Goal: Find specific page/section: Find specific page/section

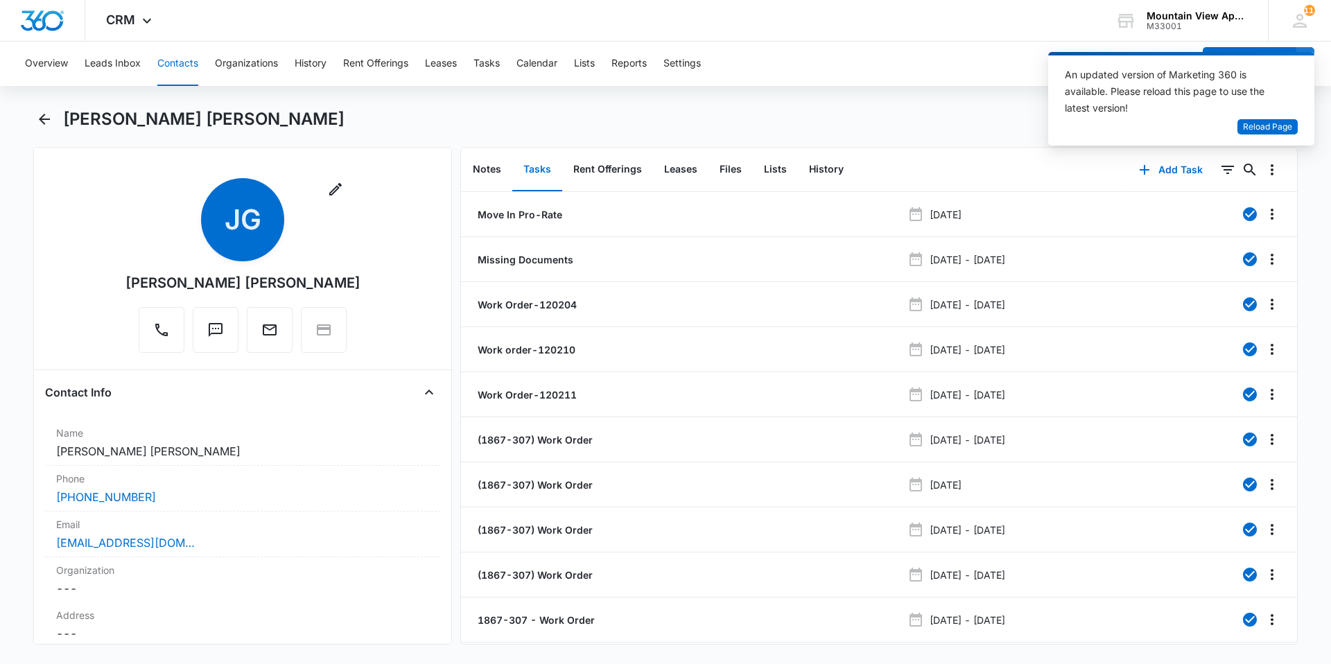
click at [173, 67] on button "Contacts" at bounding box center [177, 64] width 41 height 44
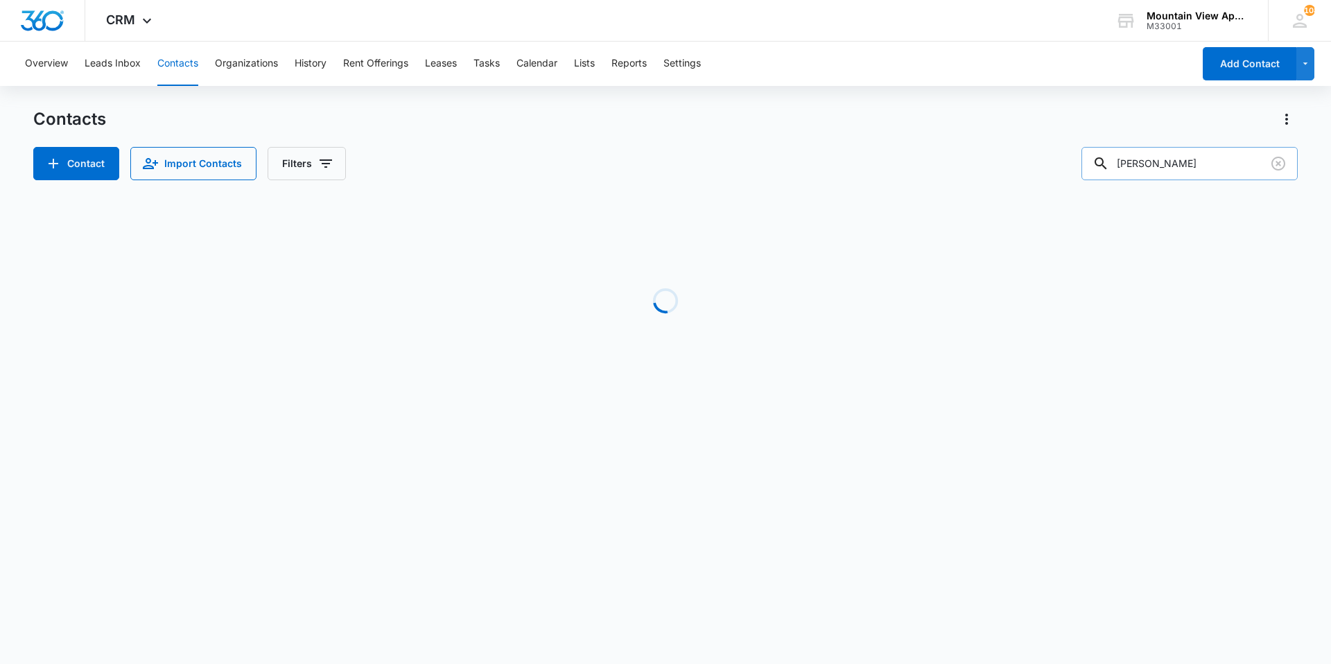
drag, startPoint x: 1171, startPoint y: 162, endPoint x: 1108, endPoint y: 164, distance: 63.2
click at [1108, 164] on div "reynolds" at bounding box center [1190, 163] width 216 height 33
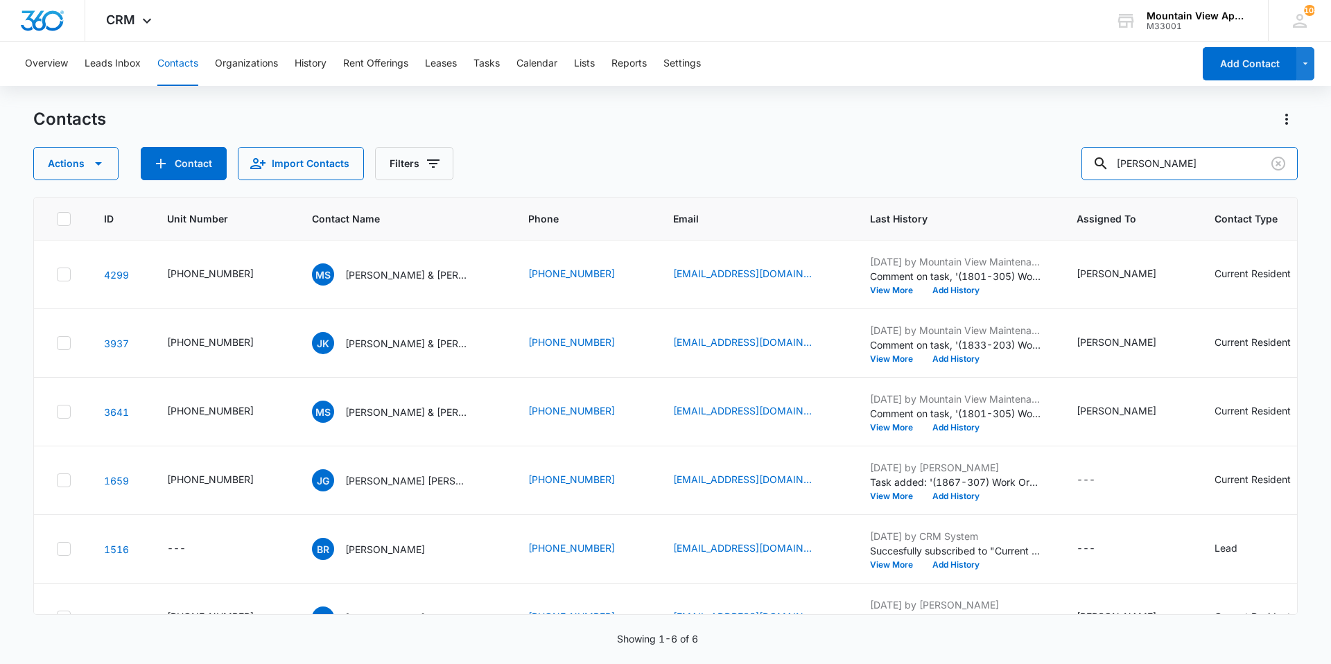
type input "trager"
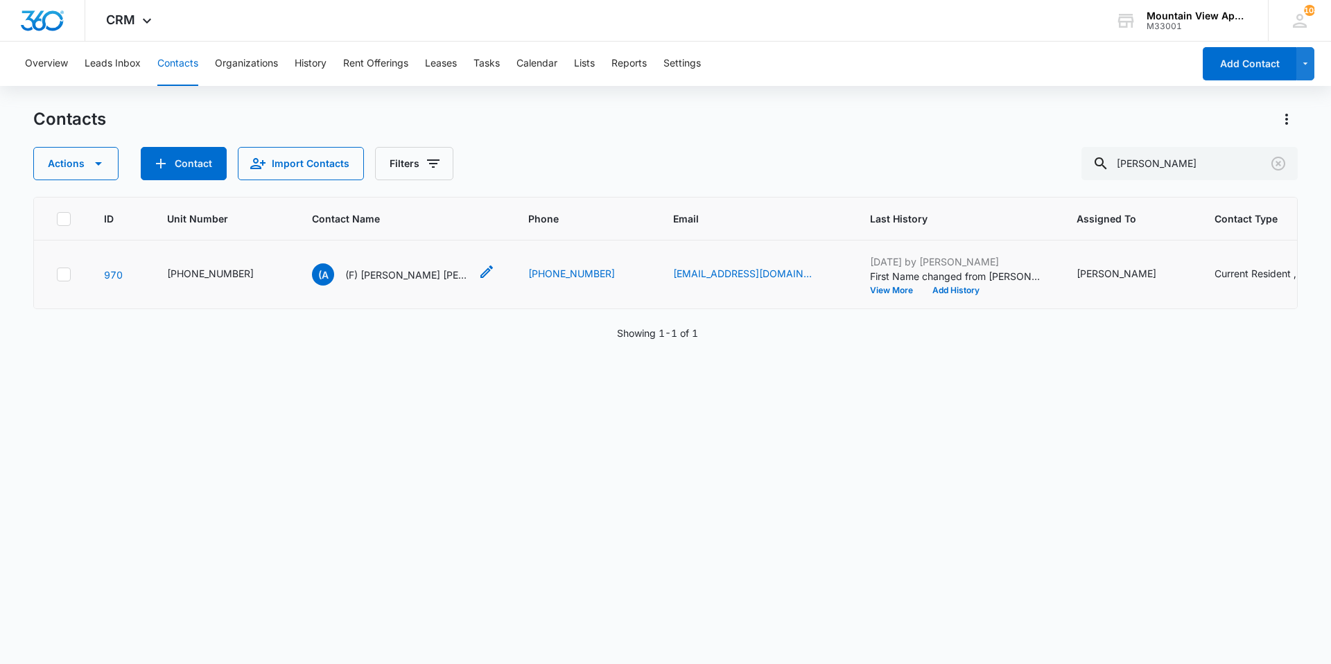
click at [401, 272] on p "(F) Alexandria Trager Tyler Rice" at bounding box center [407, 275] width 125 height 15
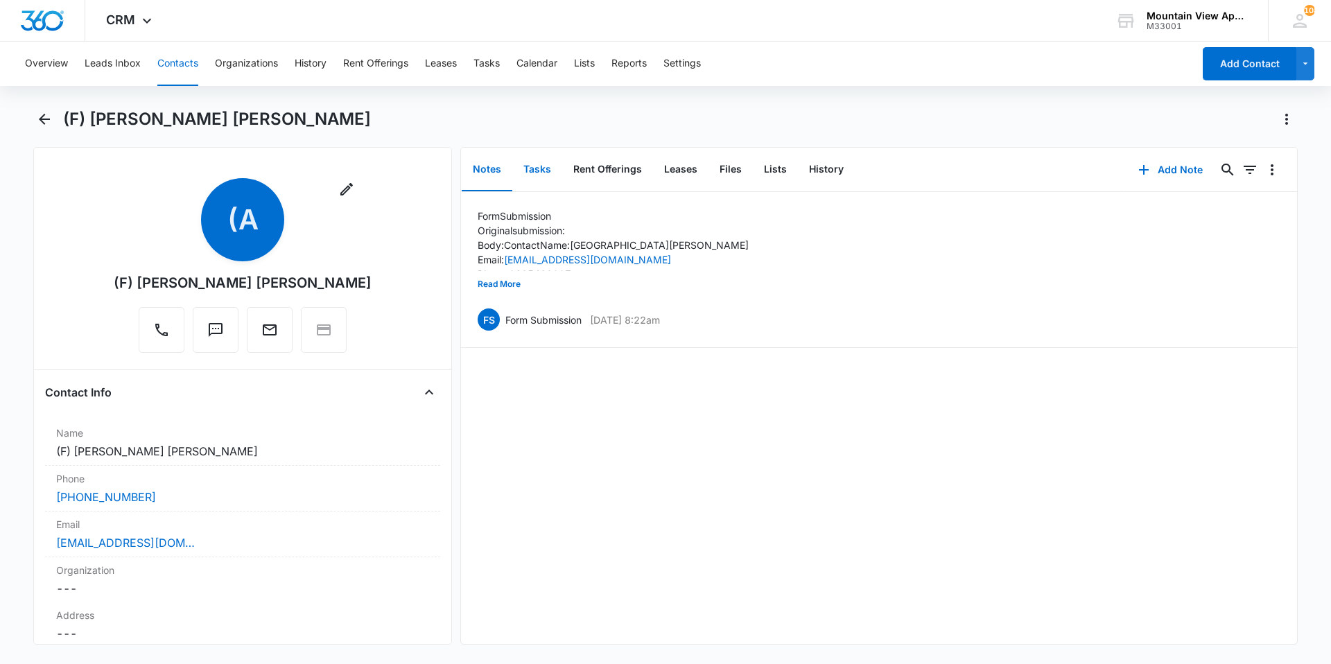
click at [548, 171] on button "Tasks" at bounding box center [537, 169] width 50 height 43
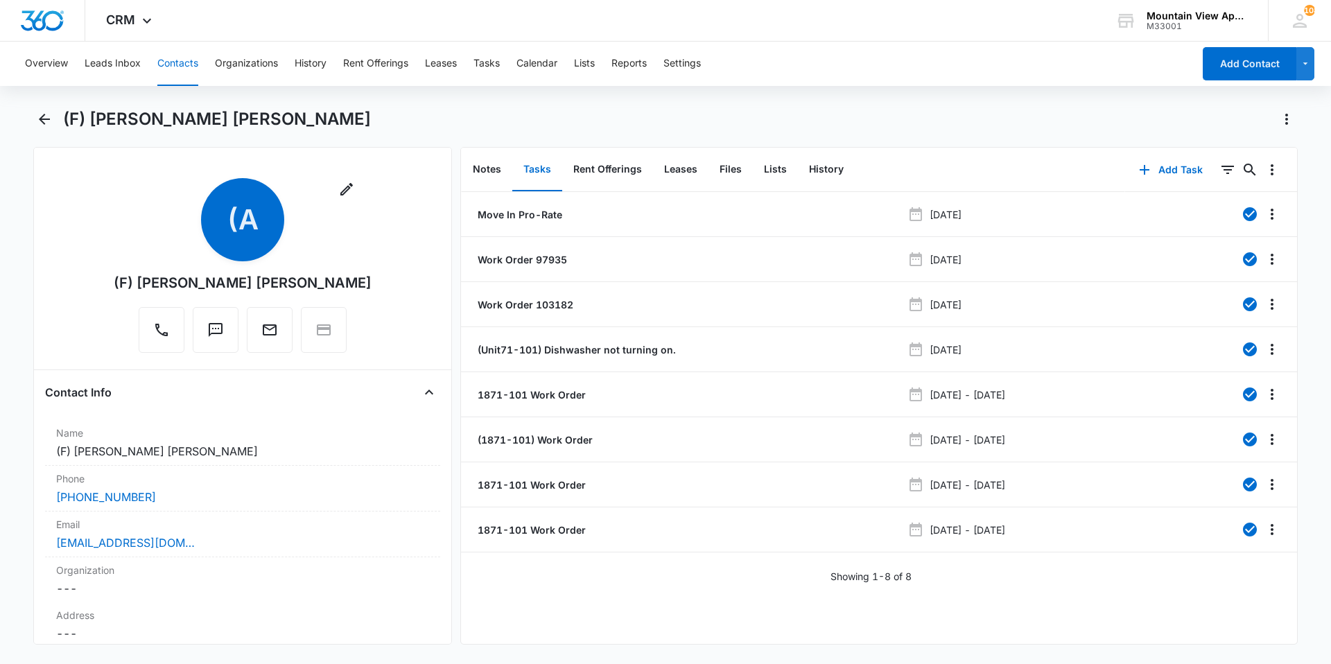
click at [723, 129] on div "(F) Alexandria Trager Tyler Rice" at bounding box center [680, 119] width 1235 height 22
click at [157, 69] on button "Contacts" at bounding box center [177, 64] width 41 height 44
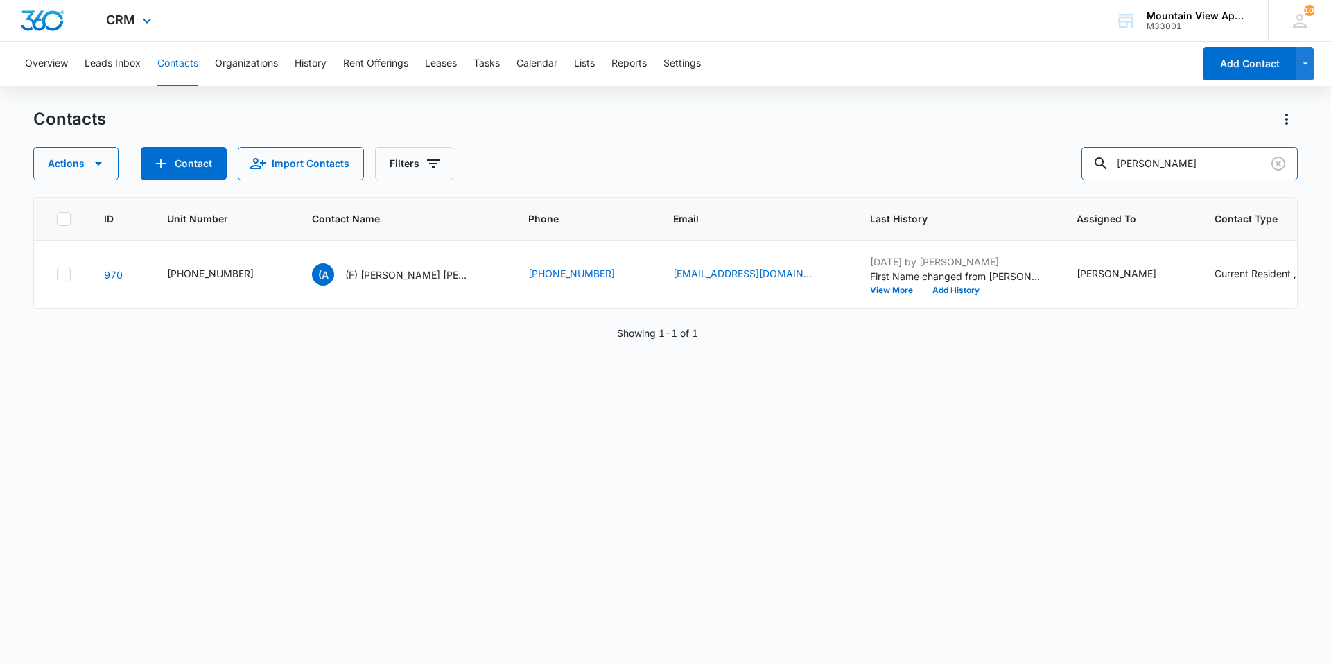
drag, startPoint x: 1175, startPoint y: 151, endPoint x: 593, endPoint y: 34, distance: 593.5
click at [593, 34] on div "CRM Apps Reputation Websites Forms CRM Email Social Content Ads Intelligence Fi…" at bounding box center [665, 331] width 1331 height 663
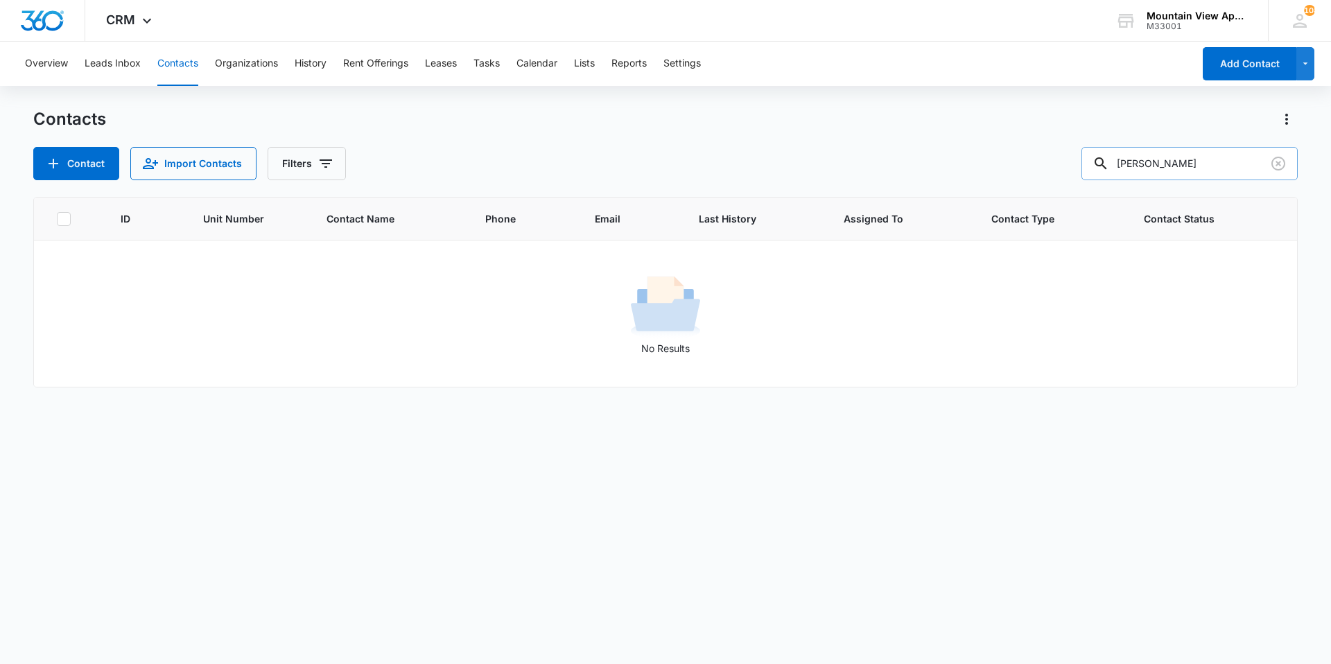
drag, startPoint x: 1166, startPoint y: 156, endPoint x: 1159, endPoint y: 161, distance: 8.5
click at [1159, 161] on input "sonia" at bounding box center [1190, 163] width 216 height 33
type input "sonya"
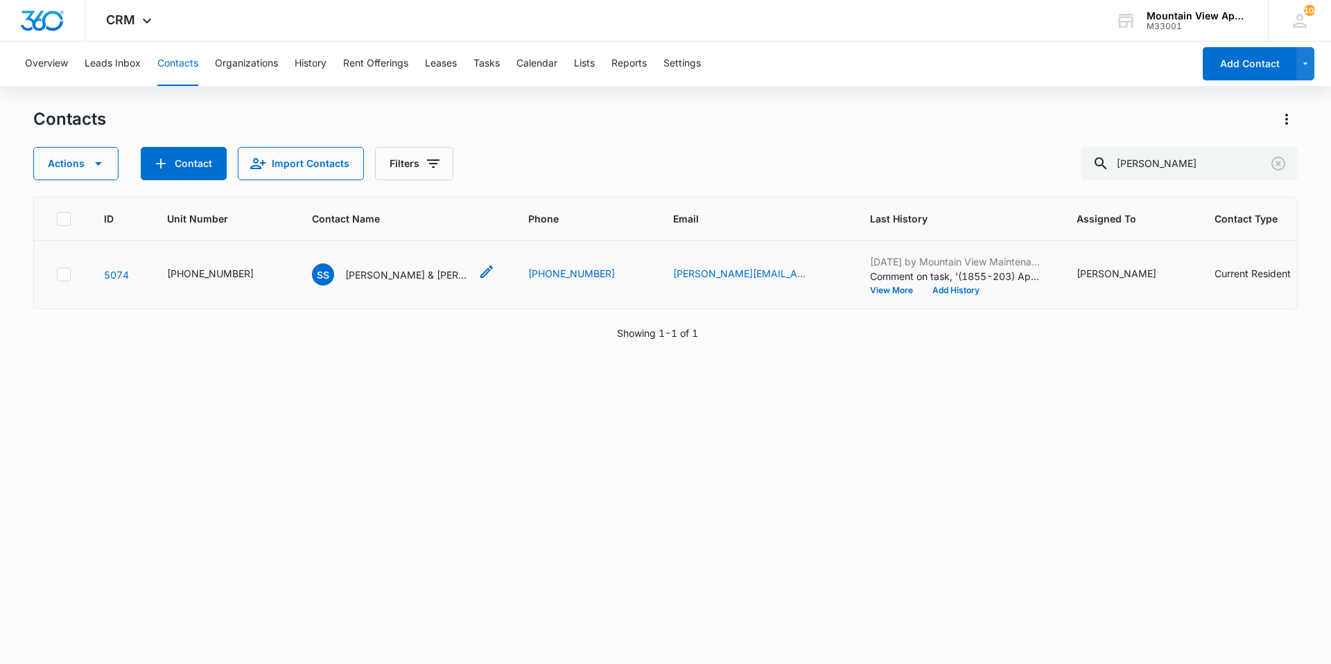
click at [388, 268] on p "Sonya Saunders & Mike Polselli" at bounding box center [407, 275] width 125 height 15
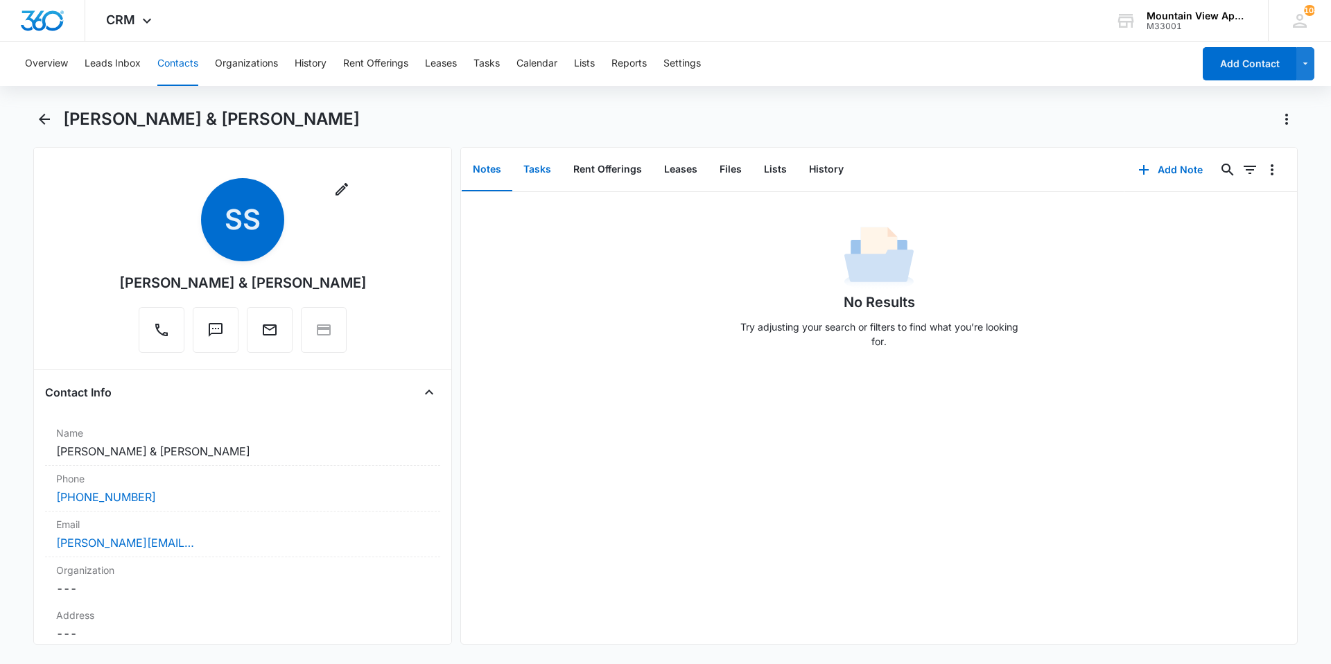
click at [545, 174] on button "Tasks" at bounding box center [537, 169] width 50 height 43
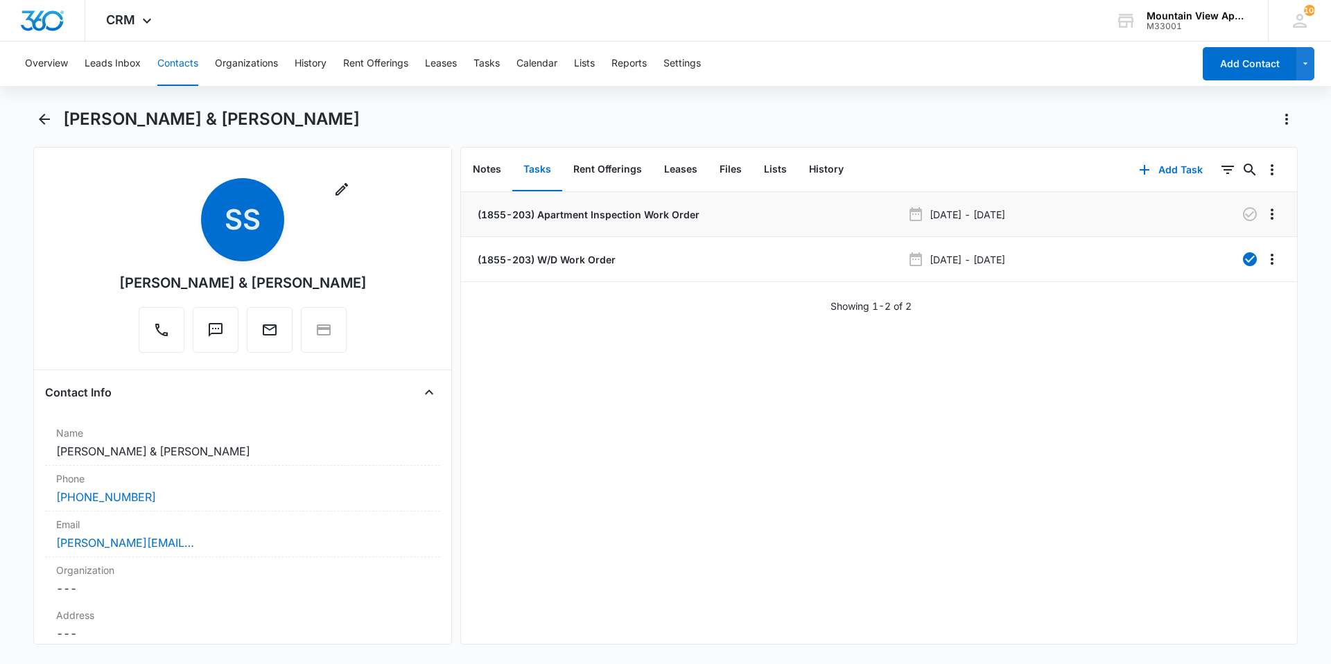
click at [594, 211] on p "(1855-203) Apartment Inspection Work Order" at bounding box center [587, 214] width 225 height 15
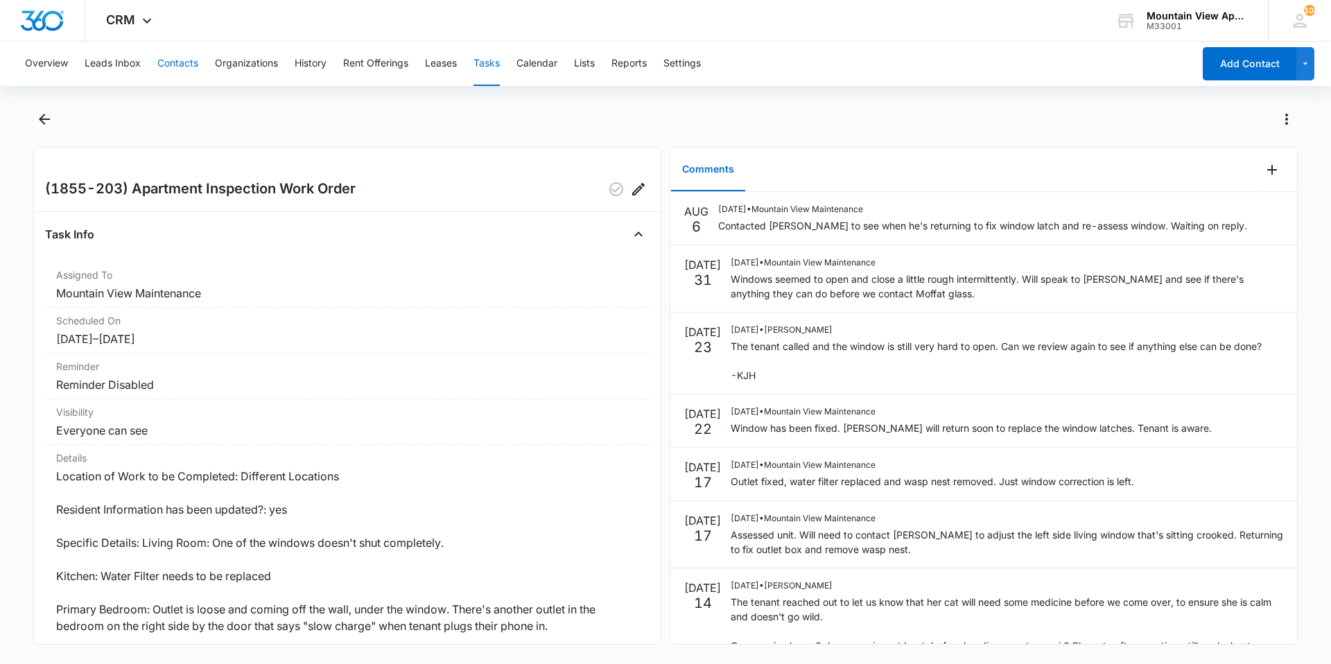
click at [196, 70] on button "Contacts" at bounding box center [177, 64] width 41 height 44
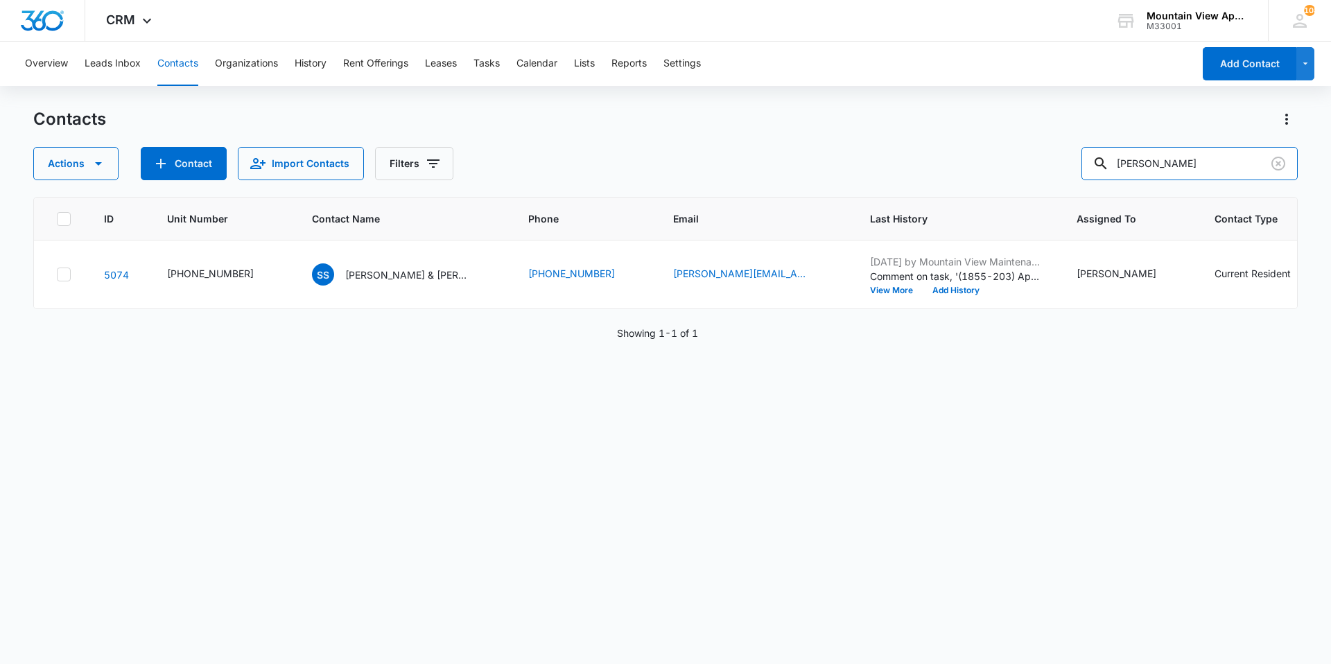
drag, startPoint x: 1185, startPoint y: 161, endPoint x: 700, endPoint y: 137, distance: 486.0
click at [702, 137] on div "Contacts Actions Contact Import Contacts Filters sonya" at bounding box center [665, 144] width 1265 height 72
type input "trager"
click at [415, 272] on p "(F) Alexandria Trager Tyler Rice" at bounding box center [407, 275] width 125 height 15
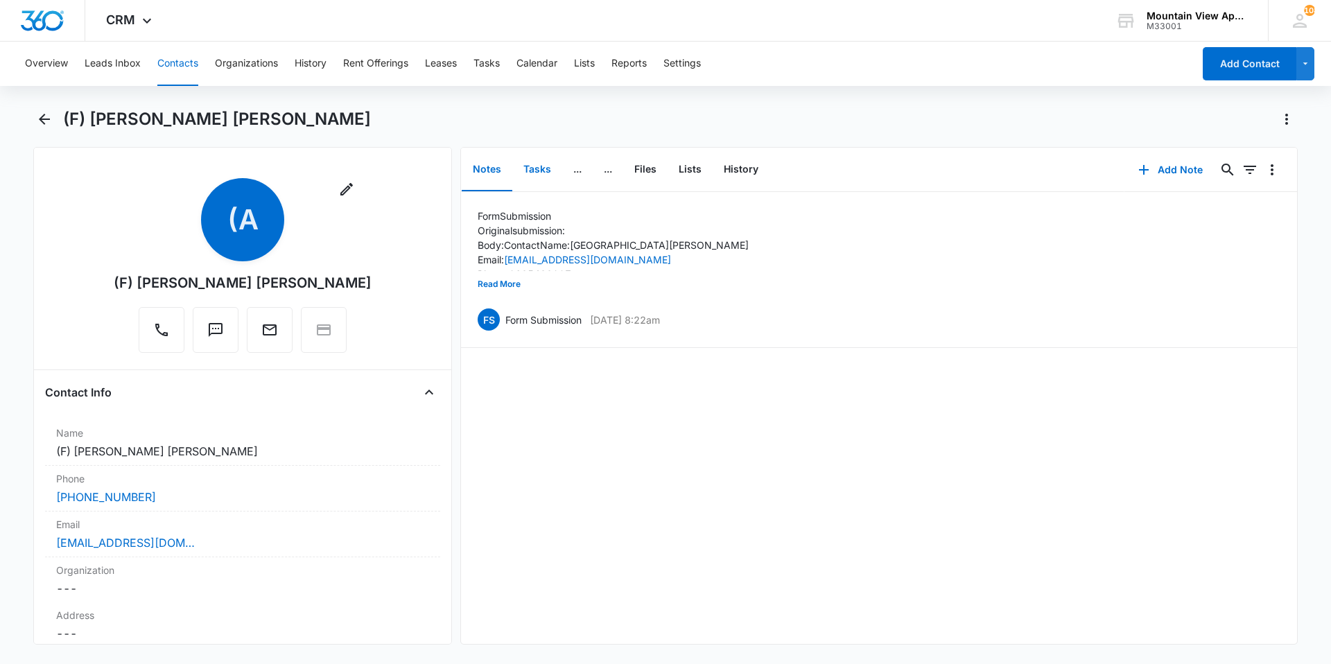
click at [528, 171] on button "Tasks" at bounding box center [537, 169] width 50 height 43
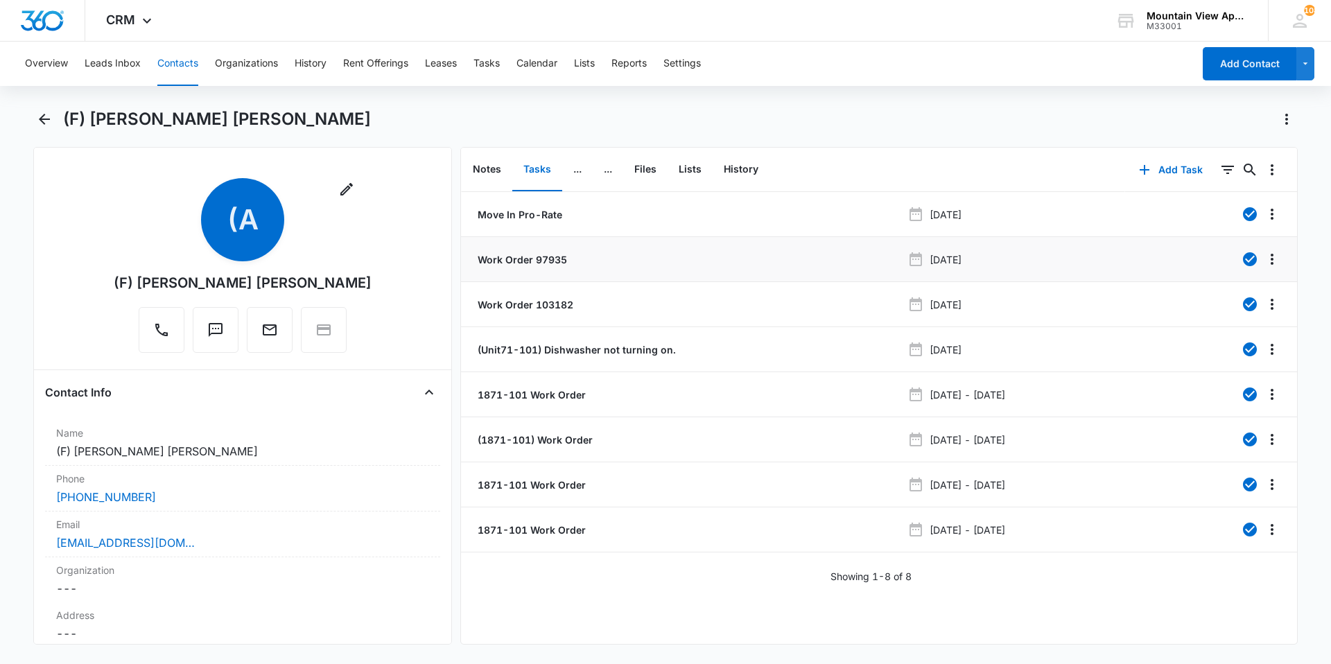
click at [537, 257] on p "Work Order 97935" at bounding box center [521, 259] width 92 height 15
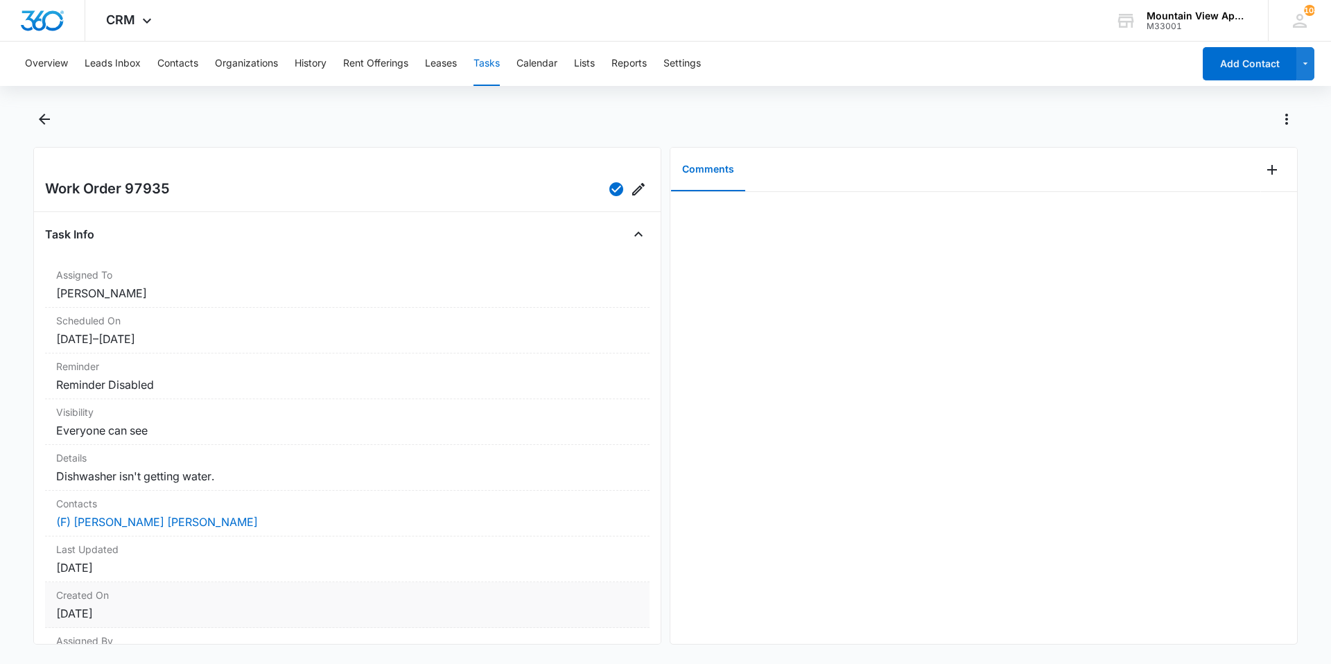
scroll to position [80, 0]
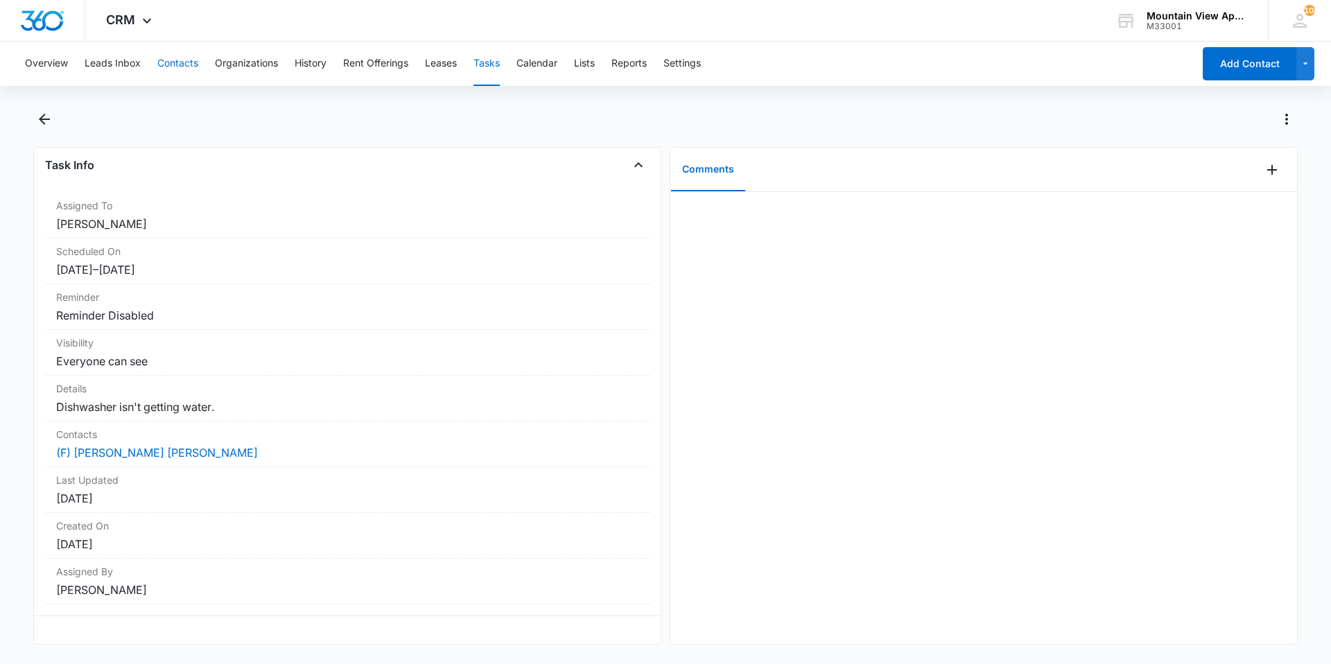
click at [163, 58] on button "Contacts" at bounding box center [177, 64] width 41 height 44
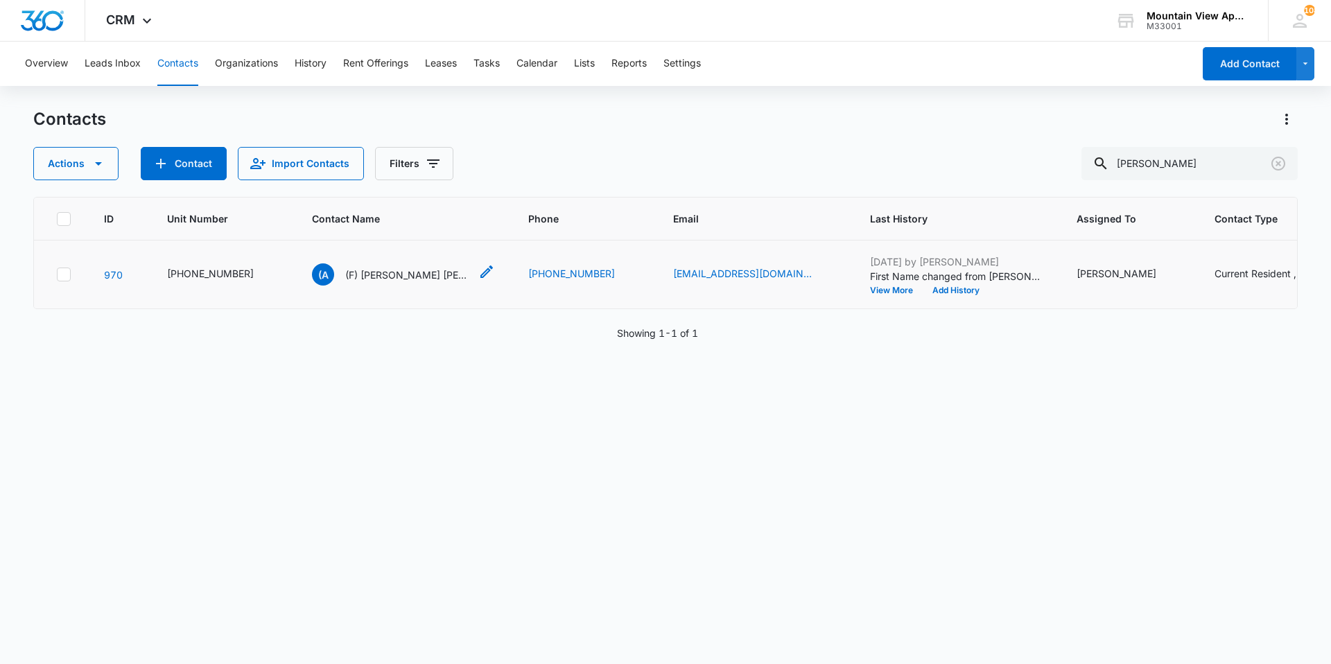
click at [400, 268] on p "(F) Alexandria Trager Tyler Rice" at bounding box center [407, 275] width 125 height 15
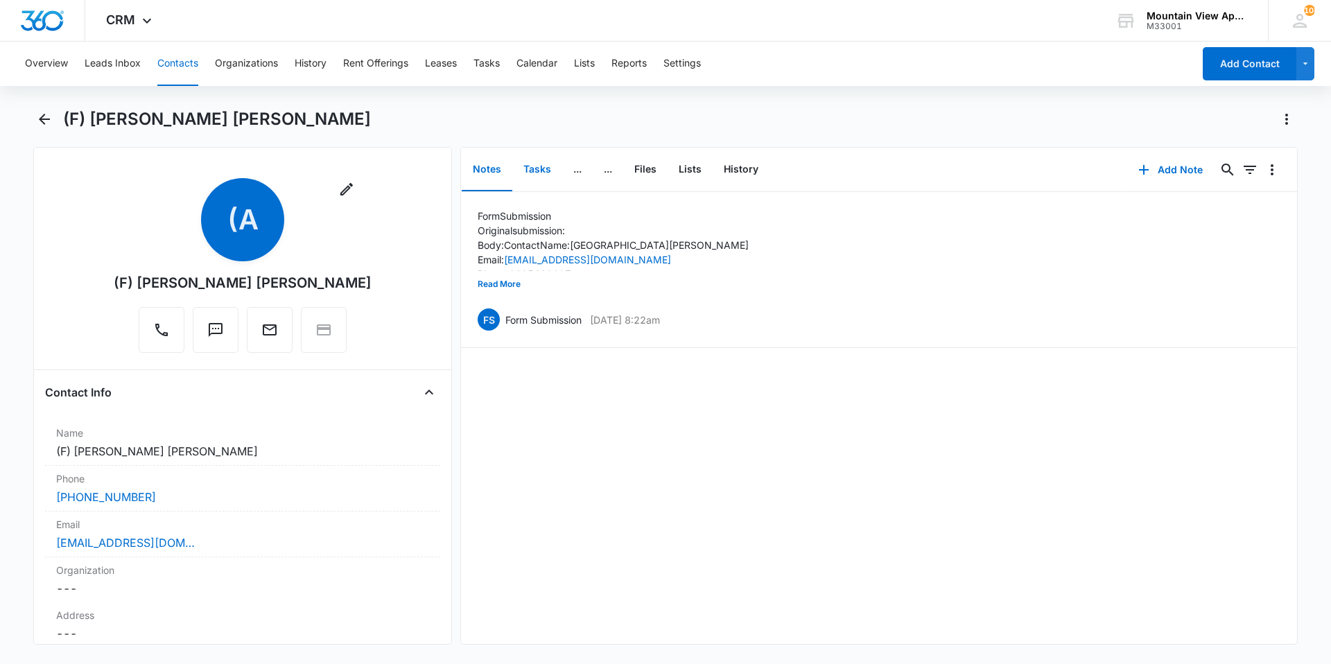
click at [546, 180] on button "Tasks" at bounding box center [537, 169] width 50 height 43
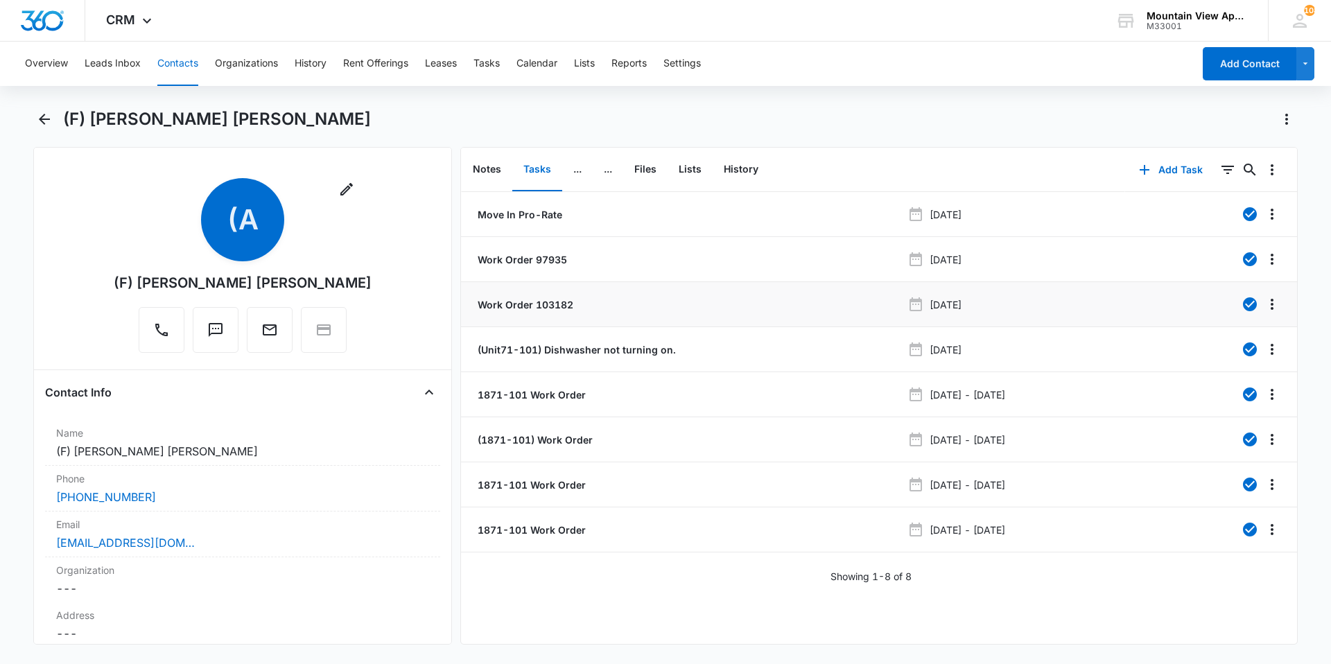
click at [522, 305] on p "Work Order 103182" at bounding box center [524, 304] width 98 height 15
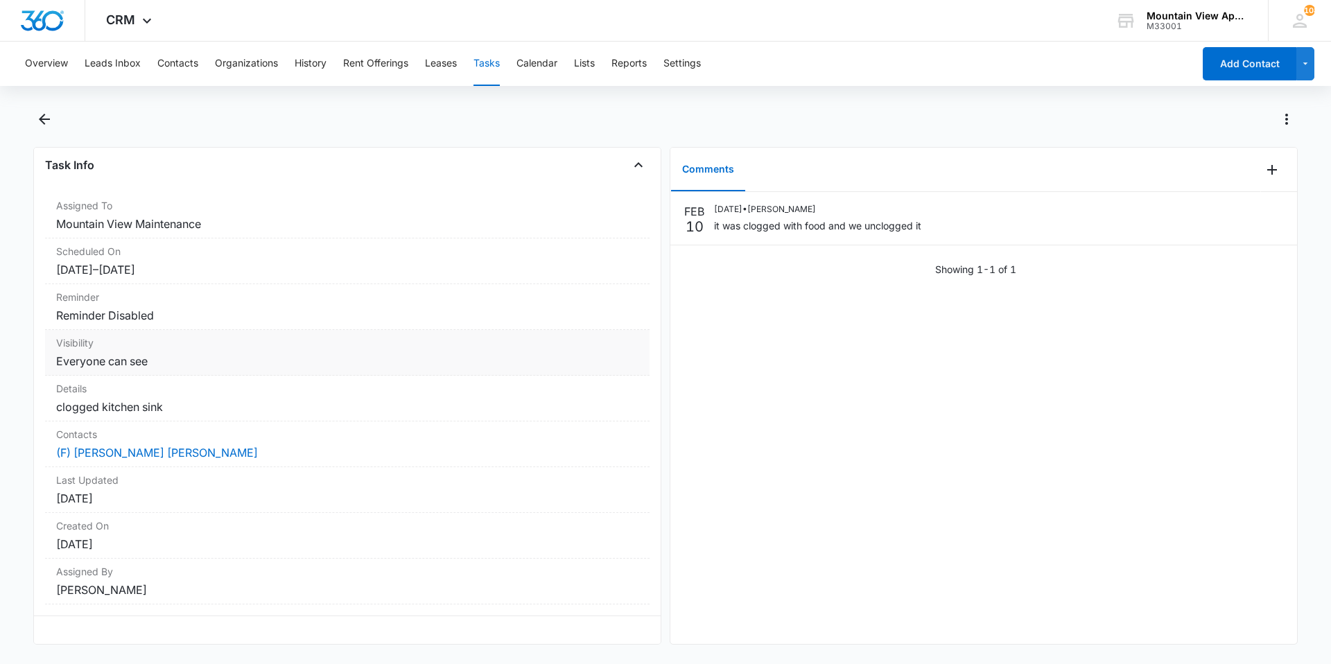
scroll to position [80, 0]
click at [182, 67] on button "Contacts" at bounding box center [177, 64] width 41 height 44
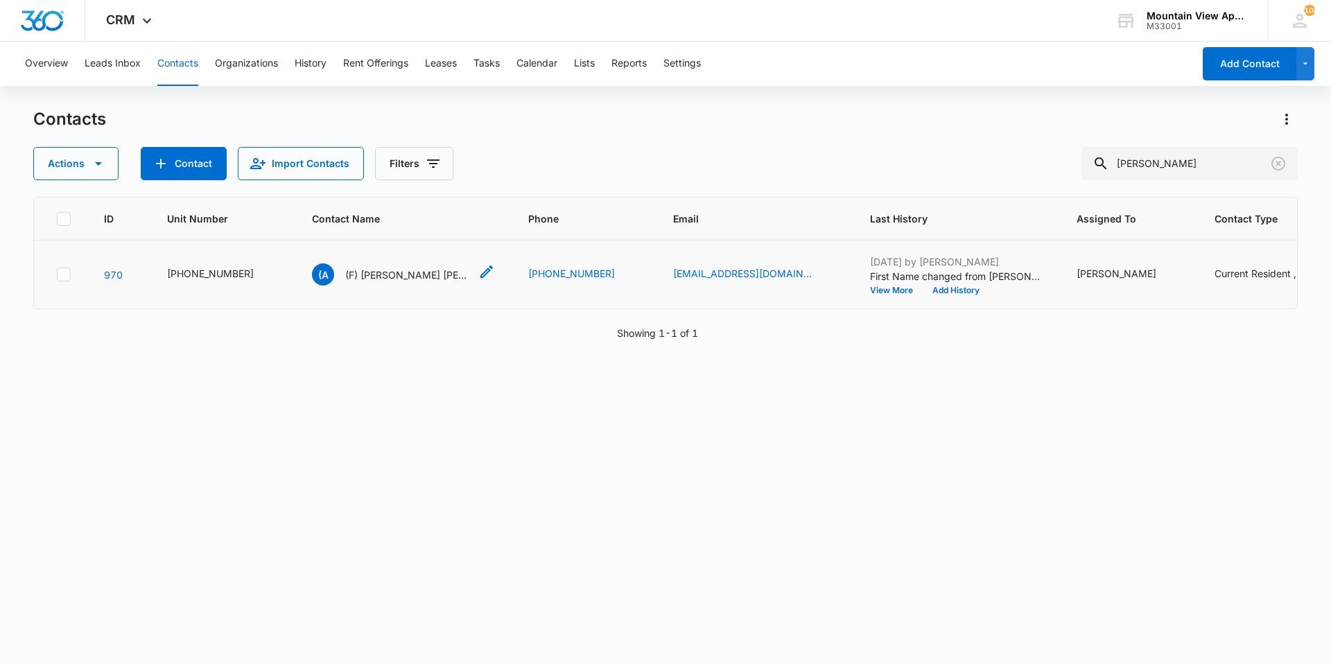
click at [365, 277] on p "(F) Alexandria Trager Tyler Rice" at bounding box center [407, 275] width 125 height 15
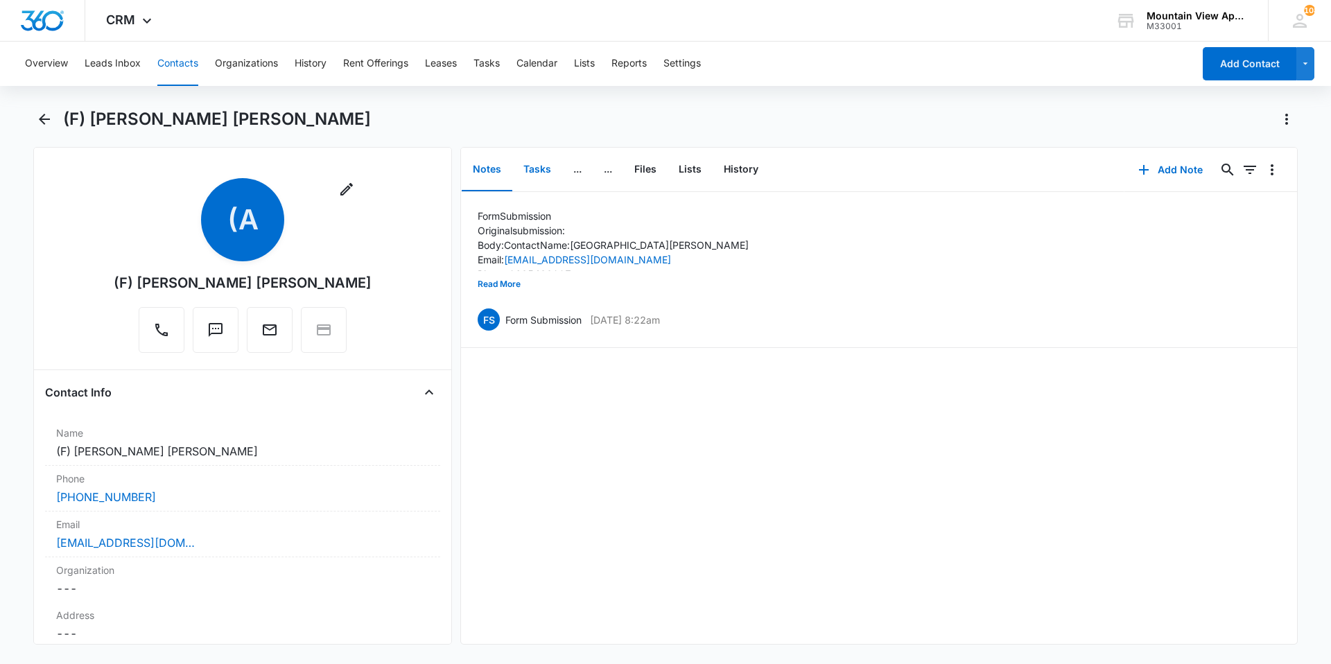
click at [552, 166] on button "Tasks" at bounding box center [537, 169] width 50 height 43
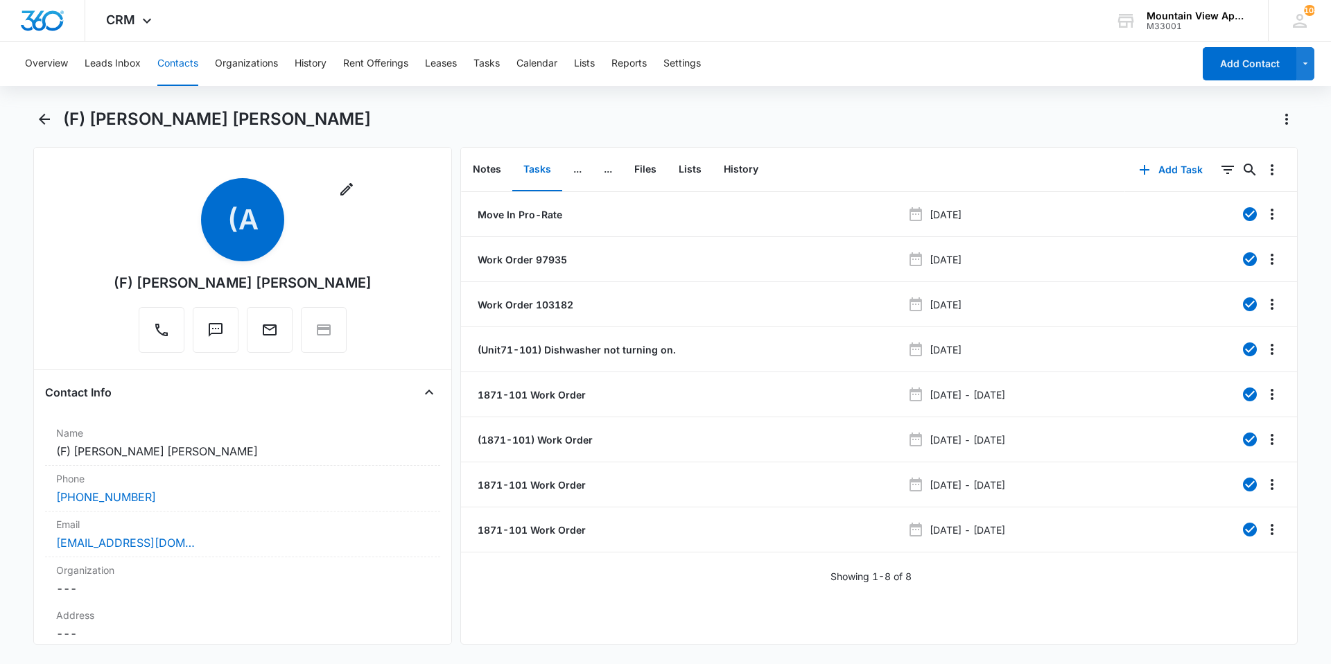
click at [180, 59] on button "Contacts" at bounding box center [177, 64] width 41 height 44
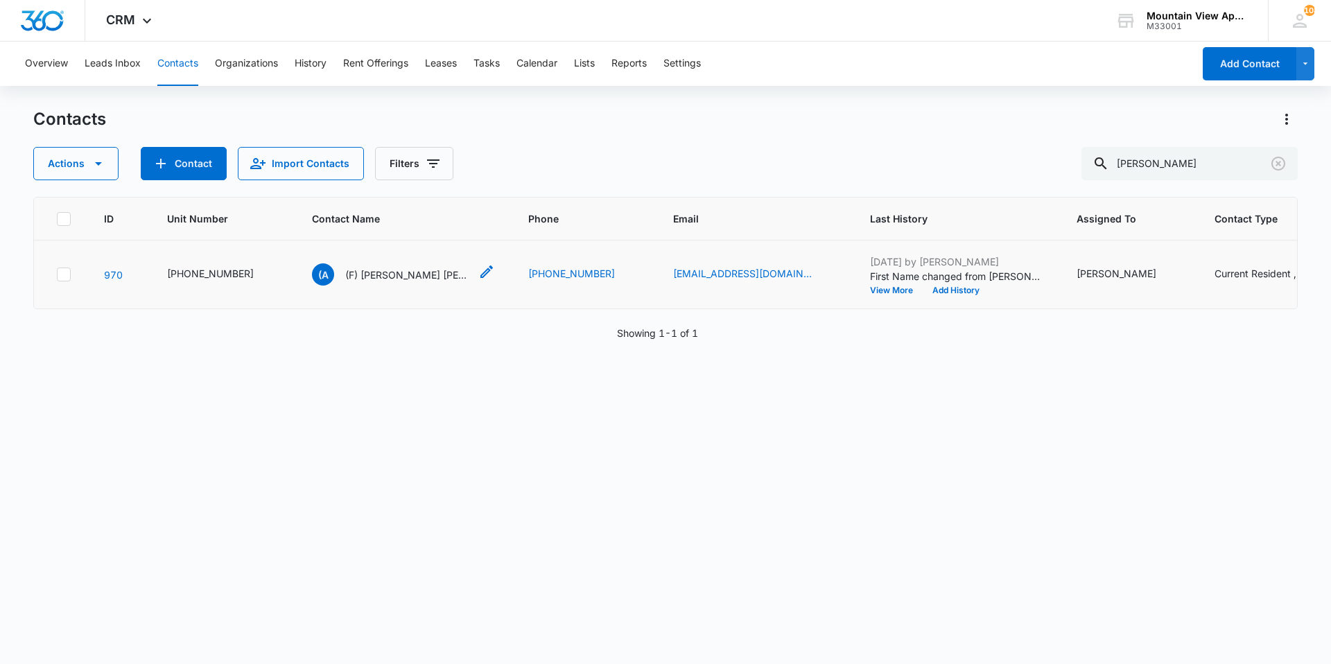
click at [424, 272] on p "(F) Alexandria Trager Tyler Rice" at bounding box center [407, 275] width 125 height 15
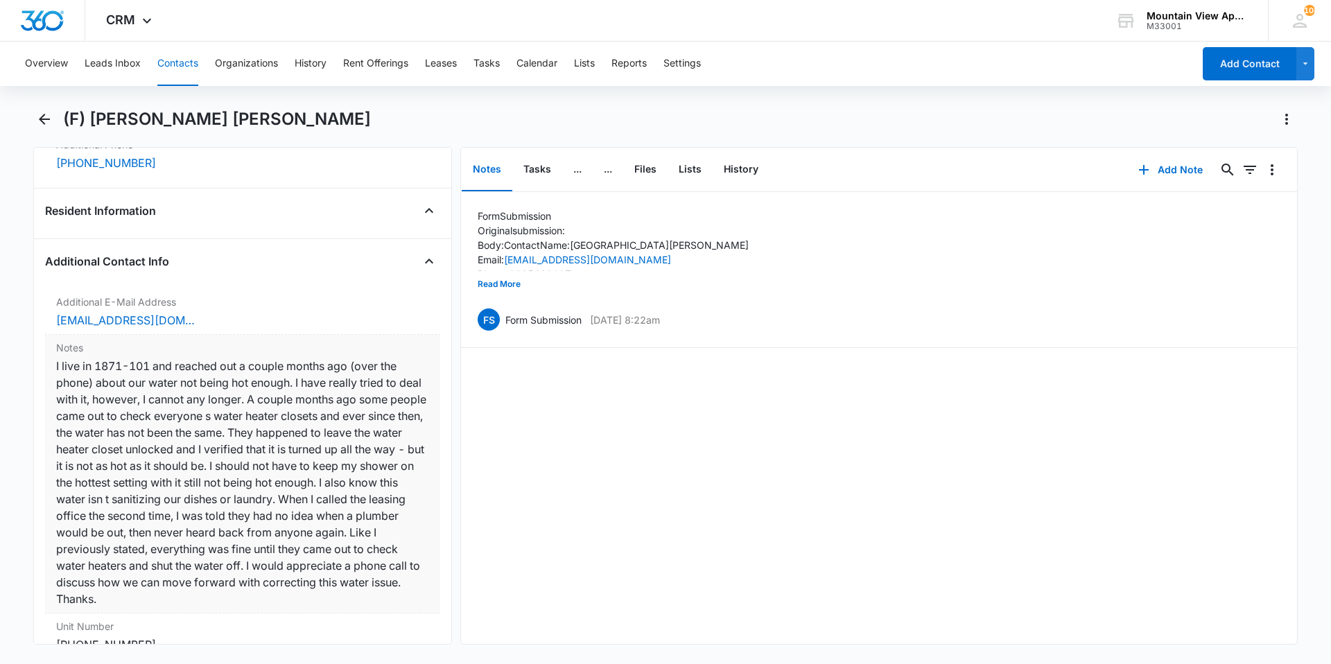
scroll to position [1248, 0]
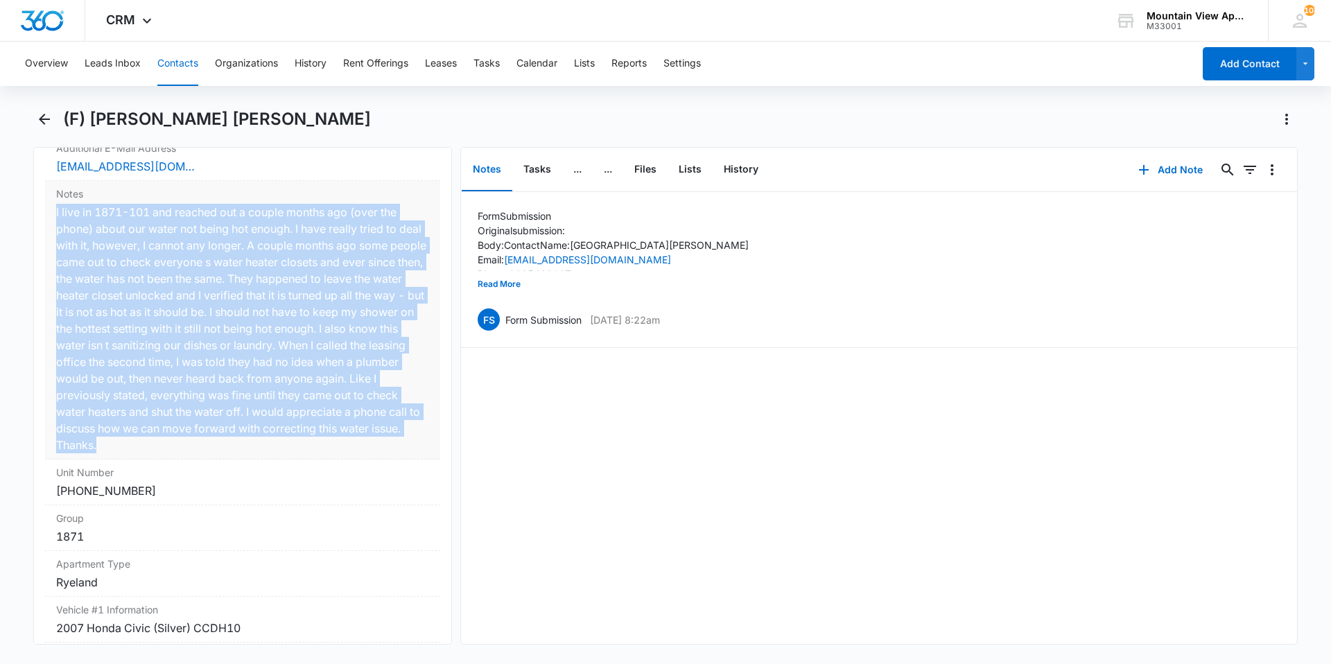
drag, startPoint x: 53, startPoint y: 212, endPoint x: 264, endPoint y: 457, distance: 323.0
click at [264, 457] on div "Notes Cancel Save Changes I live in 1871-101 and reached out a couple months ag…" at bounding box center [242, 320] width 395 height 279
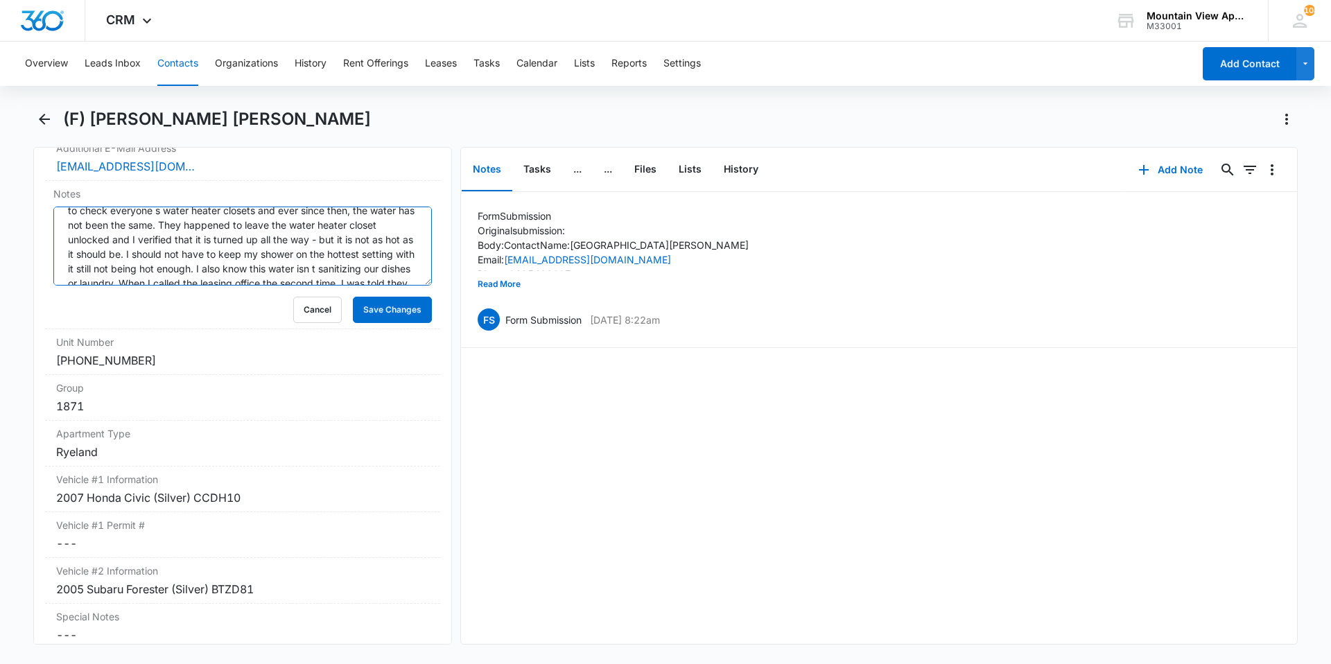
scroll to position [146, 0]
drag, startPoint x: 62, startPoint y: 222, endPoint x: 444, endPoint y: 346, distance: 402.4
click at [444, 346] on div "Remove (A (F) Alexandria Trager Tyler Rice Contact Info Name Cancel Save Change…" at bounding box center [242, 396] width 419 height 498
click at [187, 310] on div "Cancel Save Changes" at bounding box center [242, 310] width 379 height 26
click at [309, 307] on button "Cancel" at bounding box center [317, 310] width 49 height 26
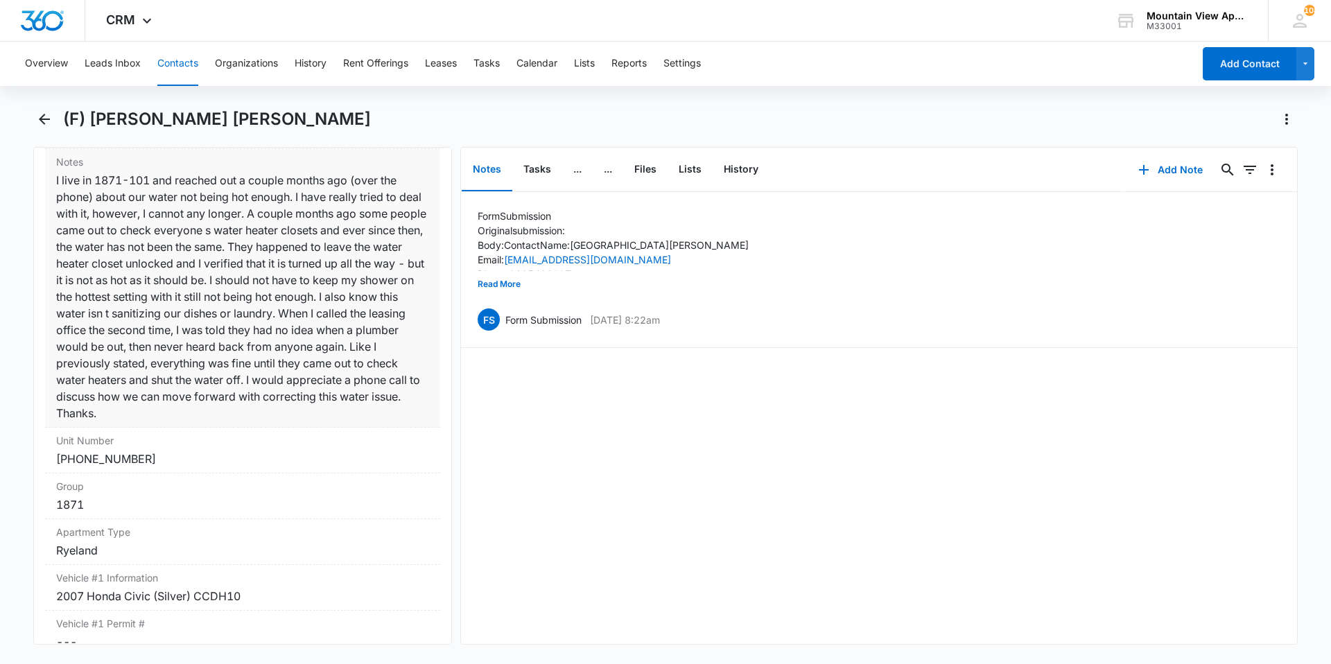
scroll to position [1248, 0]
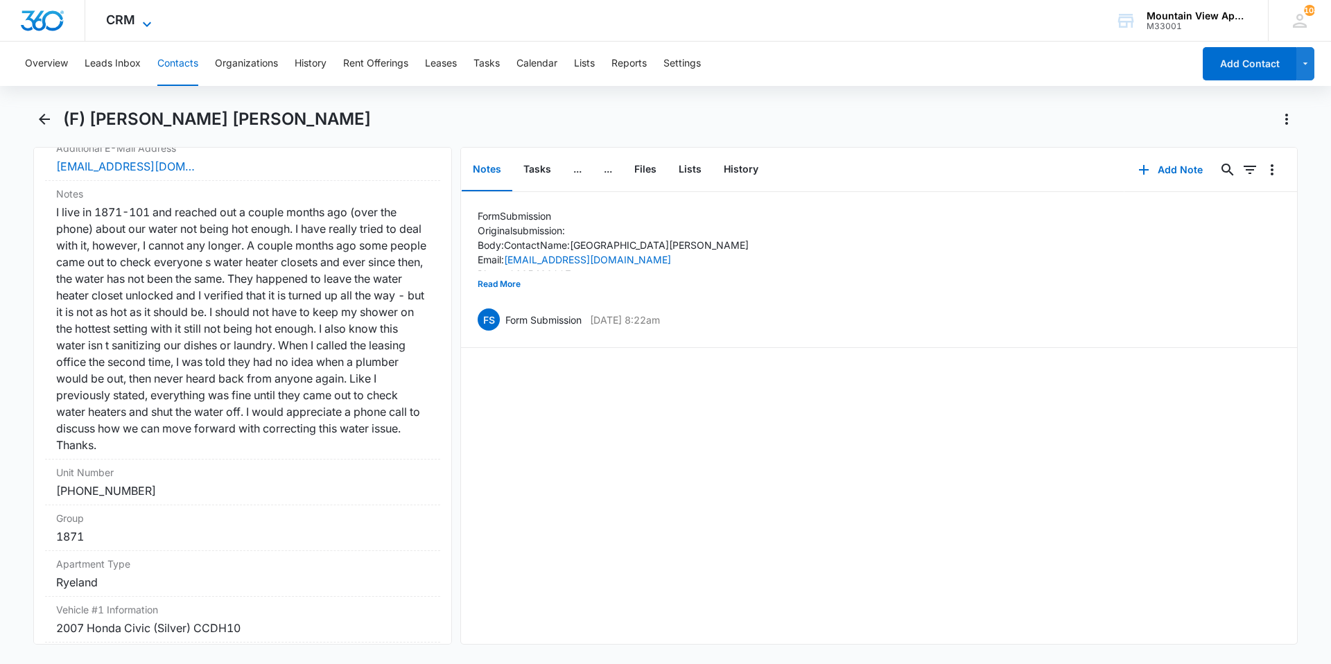
click at [141, 23] on icon at bounding box center [147, 24] width 17 height 17
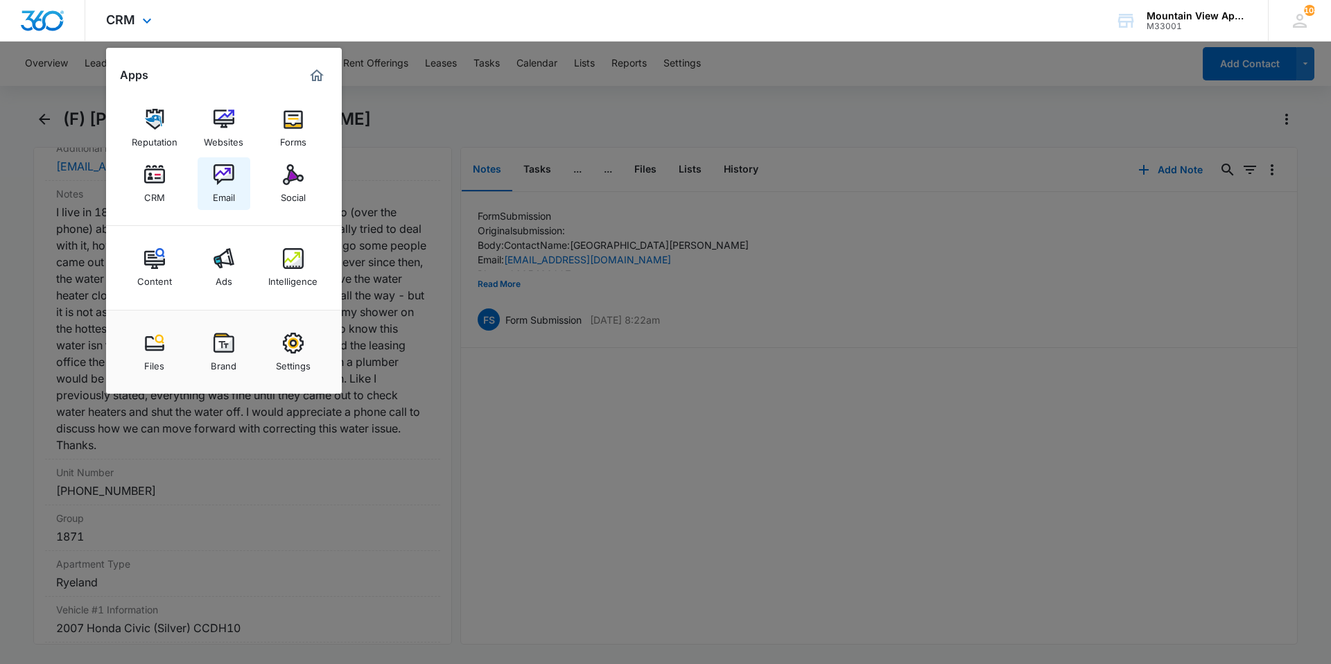
click at [232, 178] on img at bounding box center [224, 174] width 21 height 21
